Goal: Information Seeking & Learning: Check status

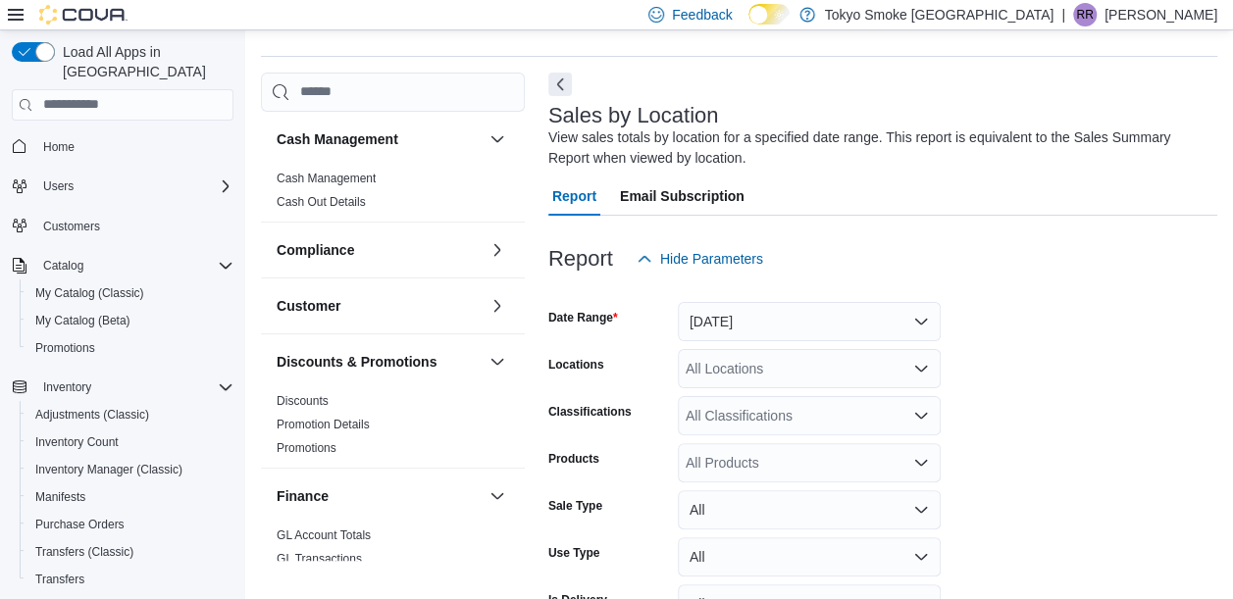
scroll to position [66, 0]
